Goal: Navigation & Orientation: Find specific page/section

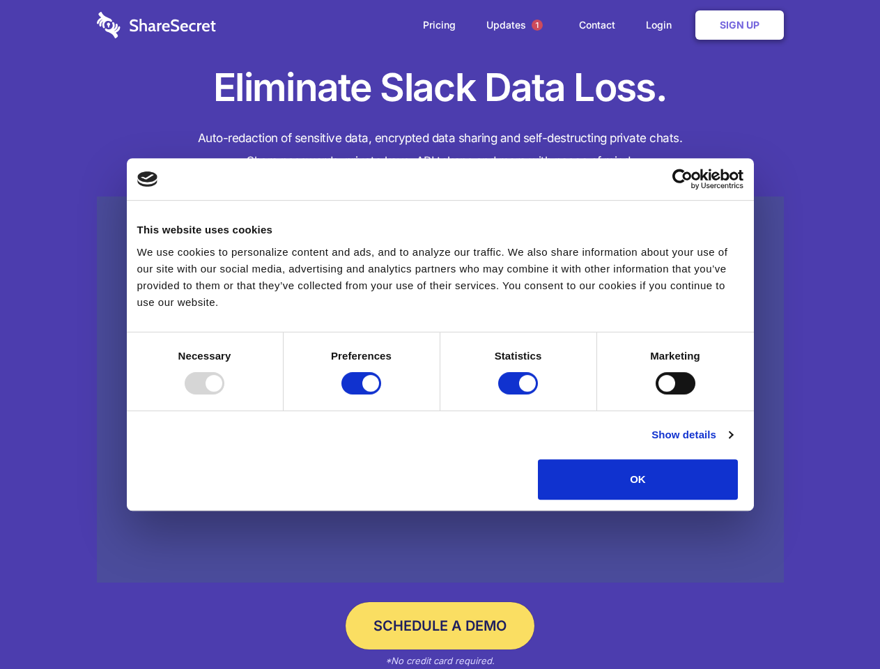
click at [224, 395] on div at bounding box center [205, 383] width 40 height 22
click at [381, 395] on input "Preferences" at bounding box center [362, 383] width 40 height 22
checkbox input "false"
click at [520, 395] on input "Statistics" at bounding box center [518, 383] width 40 height 22
checkbox input "false"
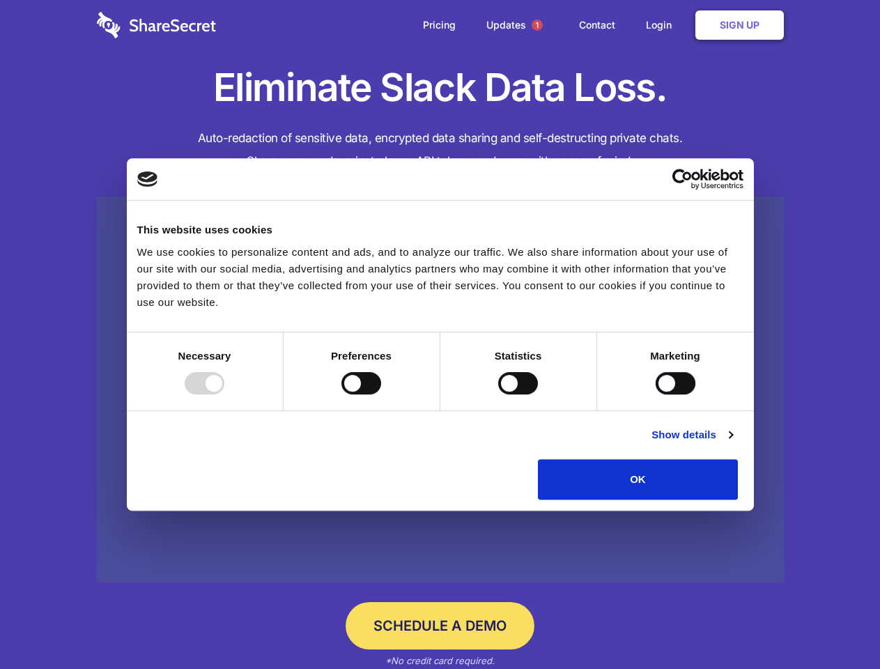
click at [656, 395] on input "Marketing" at bounding box center [676, 383] width 40 height 22
checkbox input "true"
click at [733, 443] on link "Show details" at bounding box center [692, 435] width 81 height 17
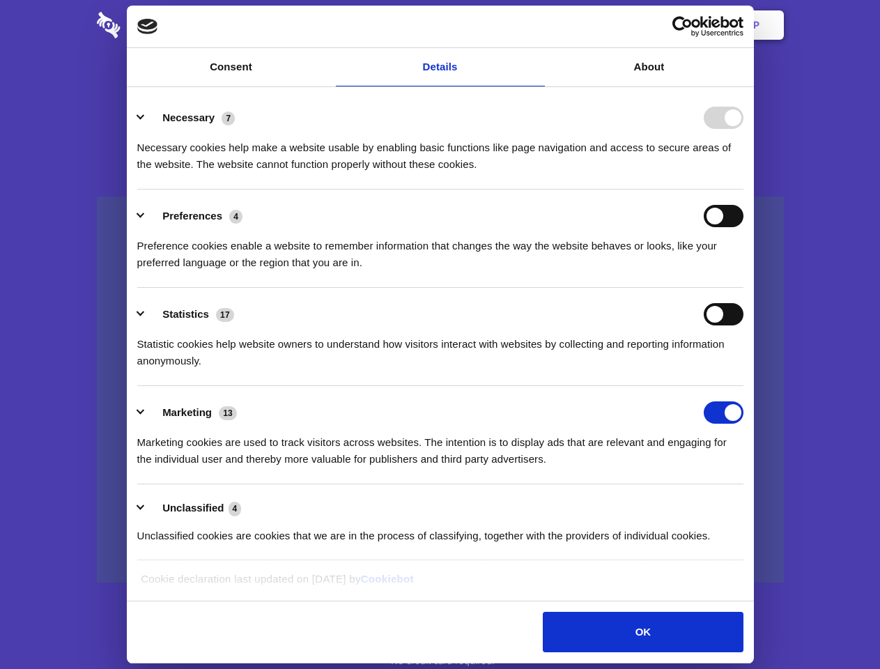
click at [744, 173] on div "Necessary cookies help make a website usable by enabling basic functions like p…" at bounding box center [440, 151] width 606 height 44
click at [537, 25] on span "1" at bounding box center [537, 25] width 11 height 11
